Goal: Task Accomplishment & Management: Complete application form

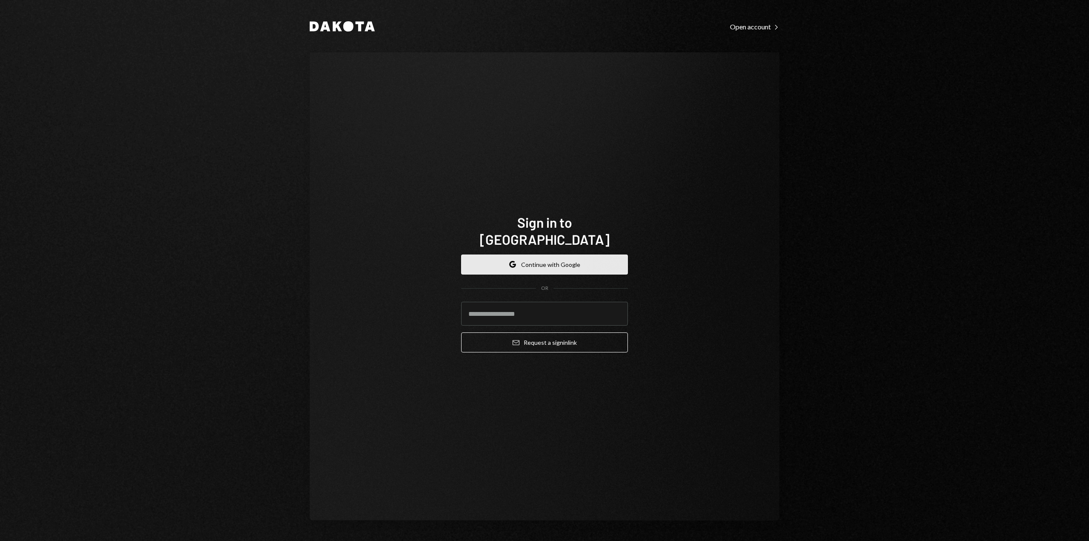
click at [544, 254] on button "Google Continue with Google" at bounding box center [544, 264] width 167 height 20
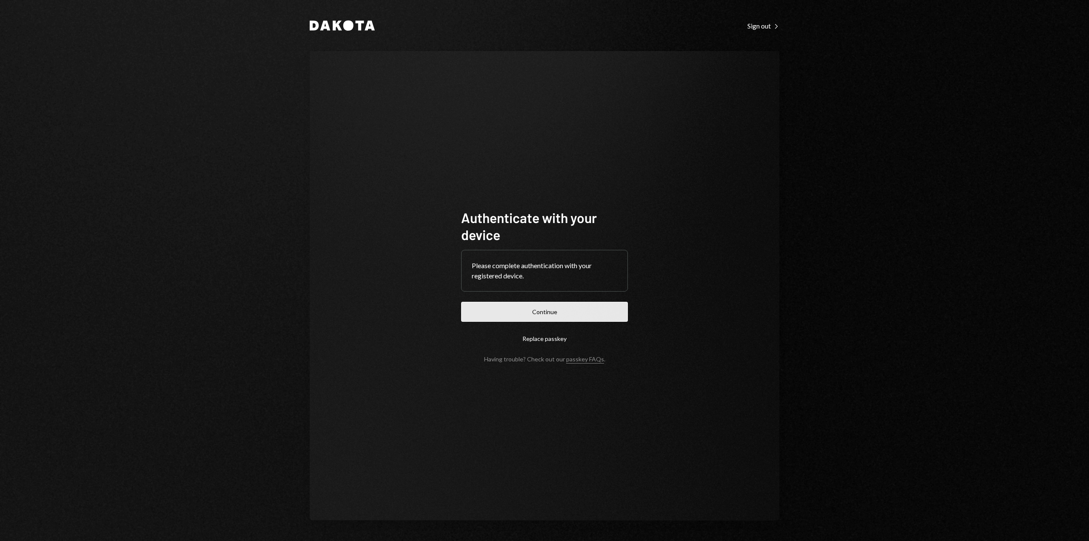
click at [524, 302] on button "Continue" at bounding box center [544, 312] width 167 height 20
